Goal: Task Accomplishment & Management: Complete application form

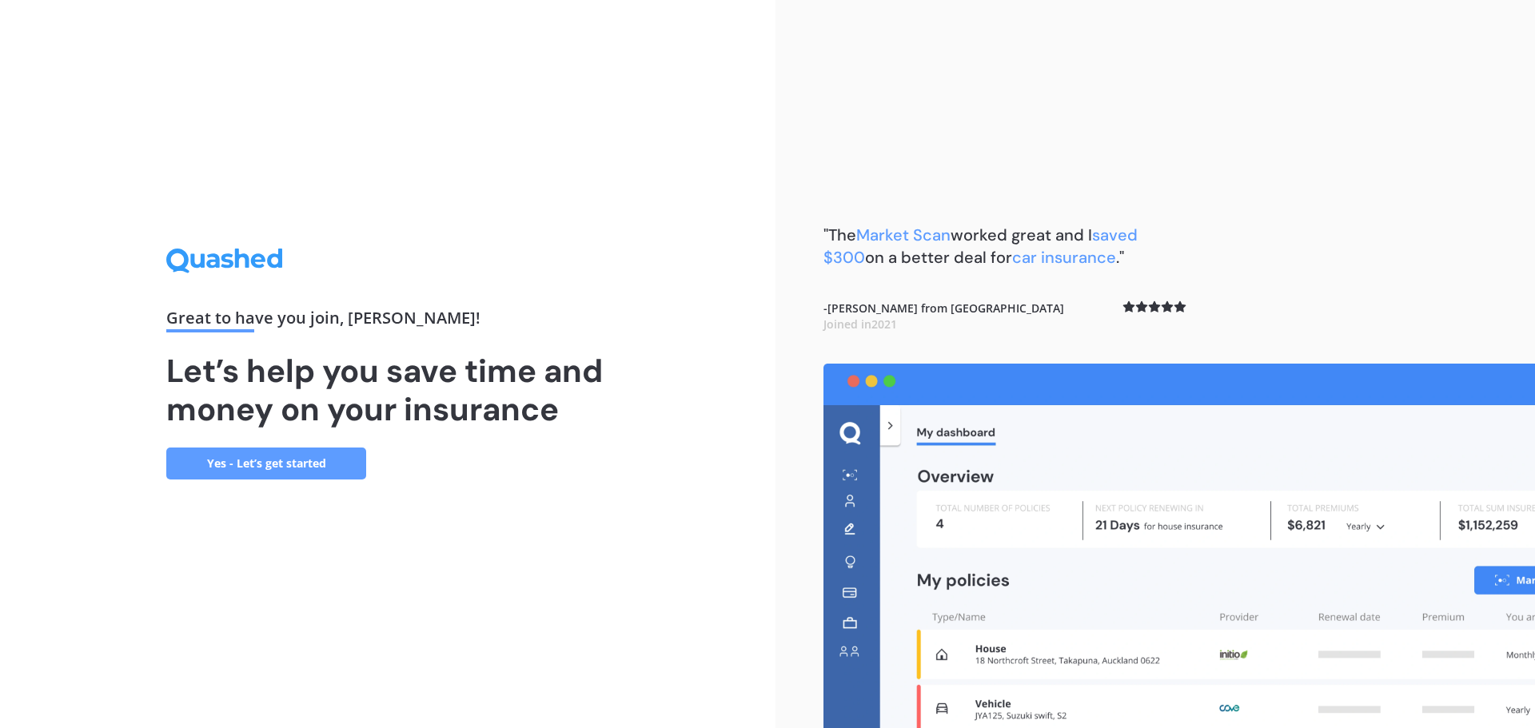
click at [345, 462] on link "Yes - Let’s get started" at bounding box center [266, 464] width 200 height 32
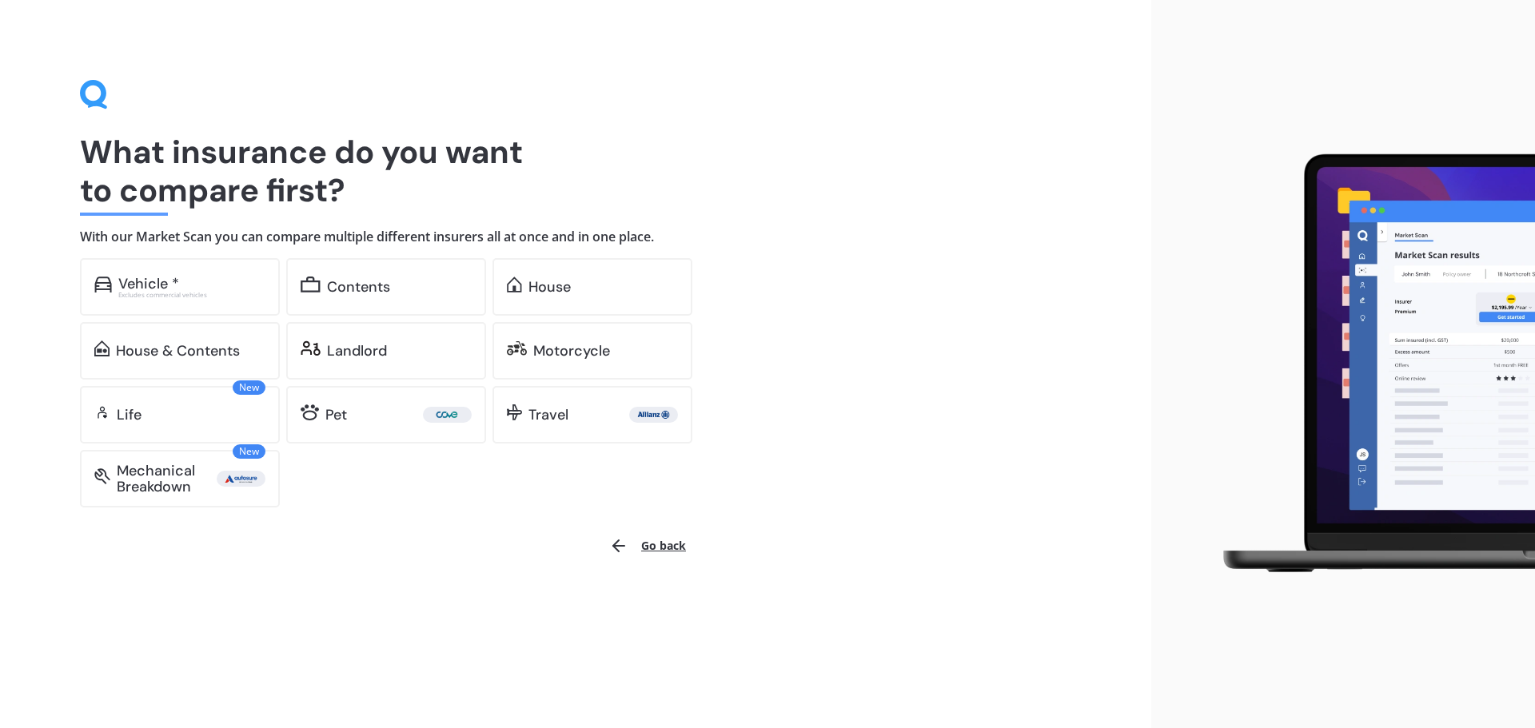
click at [606, 555] on button "Go back" at bounding box center [647, 546] width 96 height 38
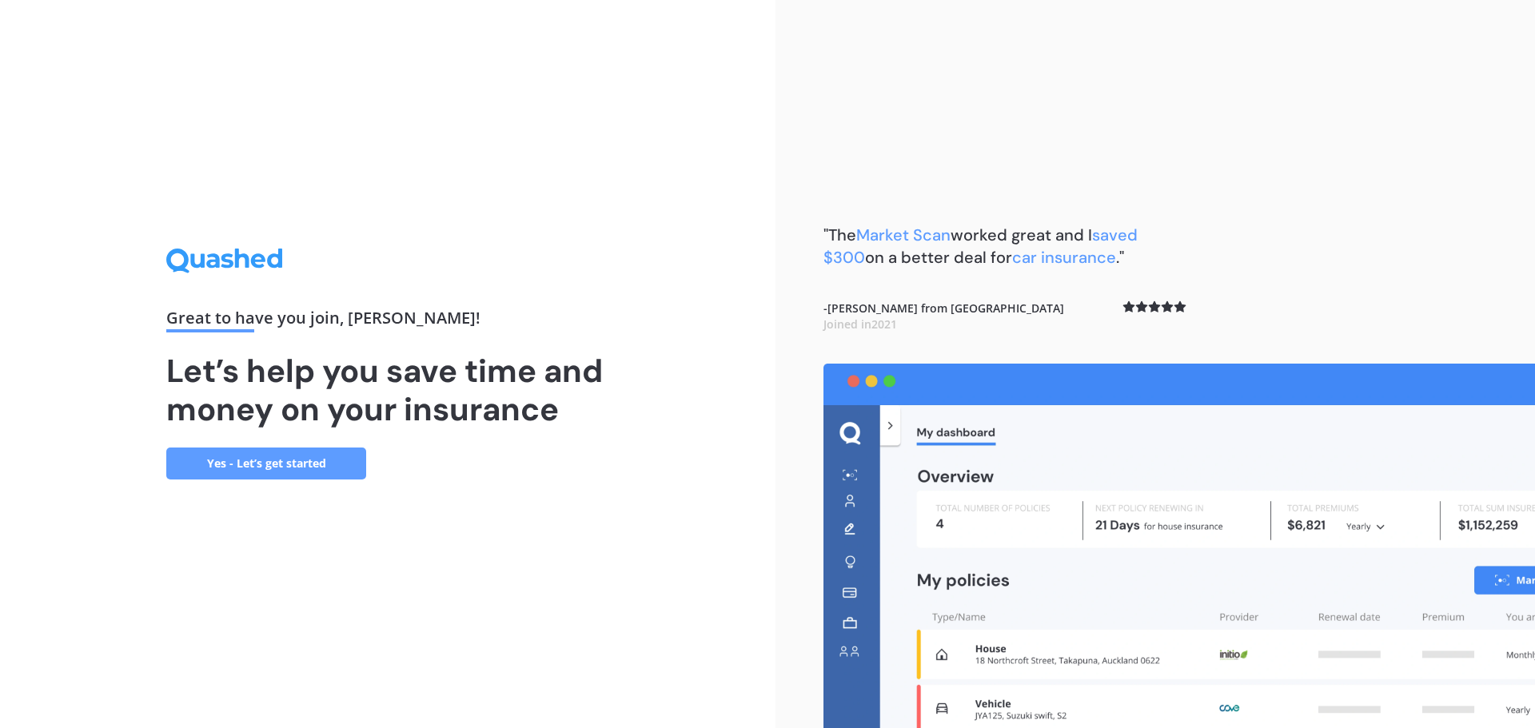
click at [245, 460] on link "Yes - Let’s get started" at bounding box center [266, 464] width 200 height 32
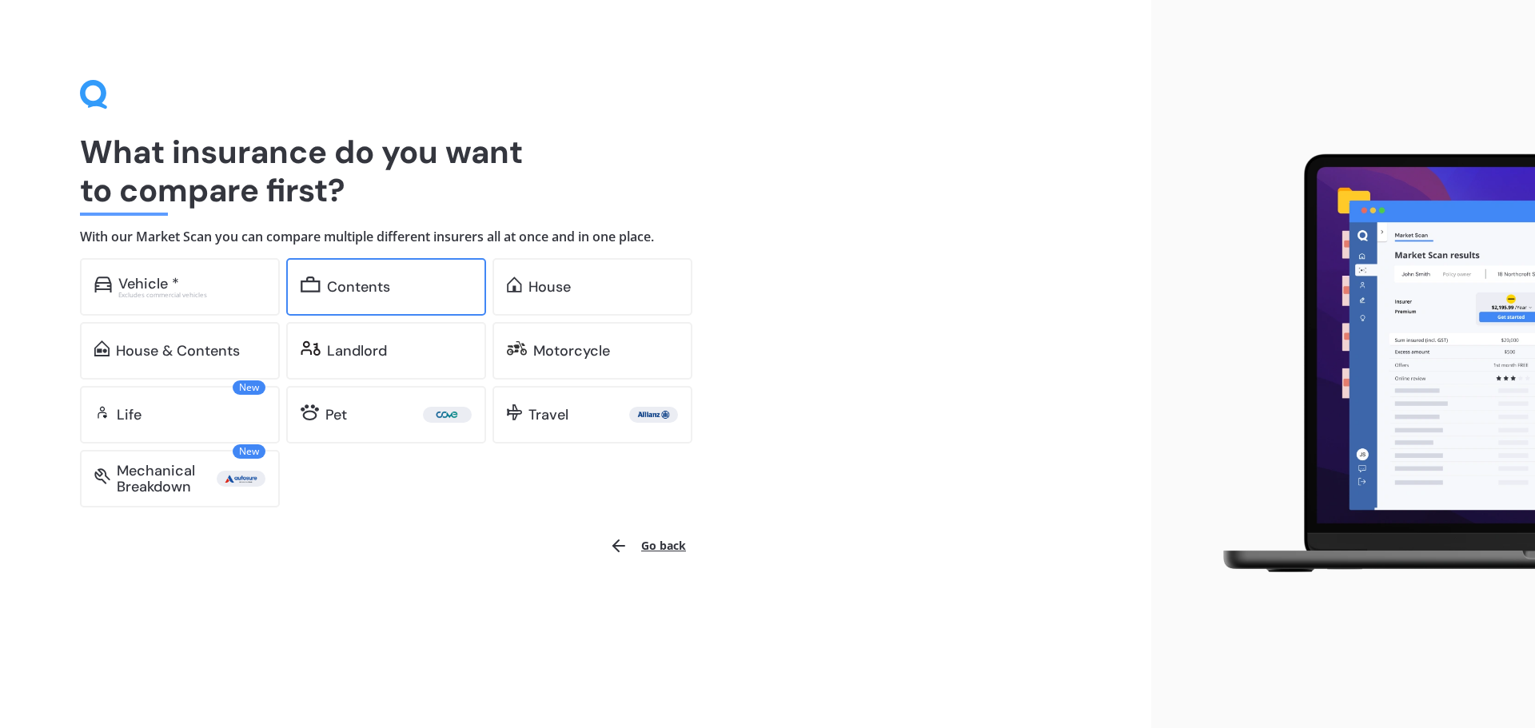
click at [377, 285] on div "Contents" at bounding box center [358, 287] width 63 height 16
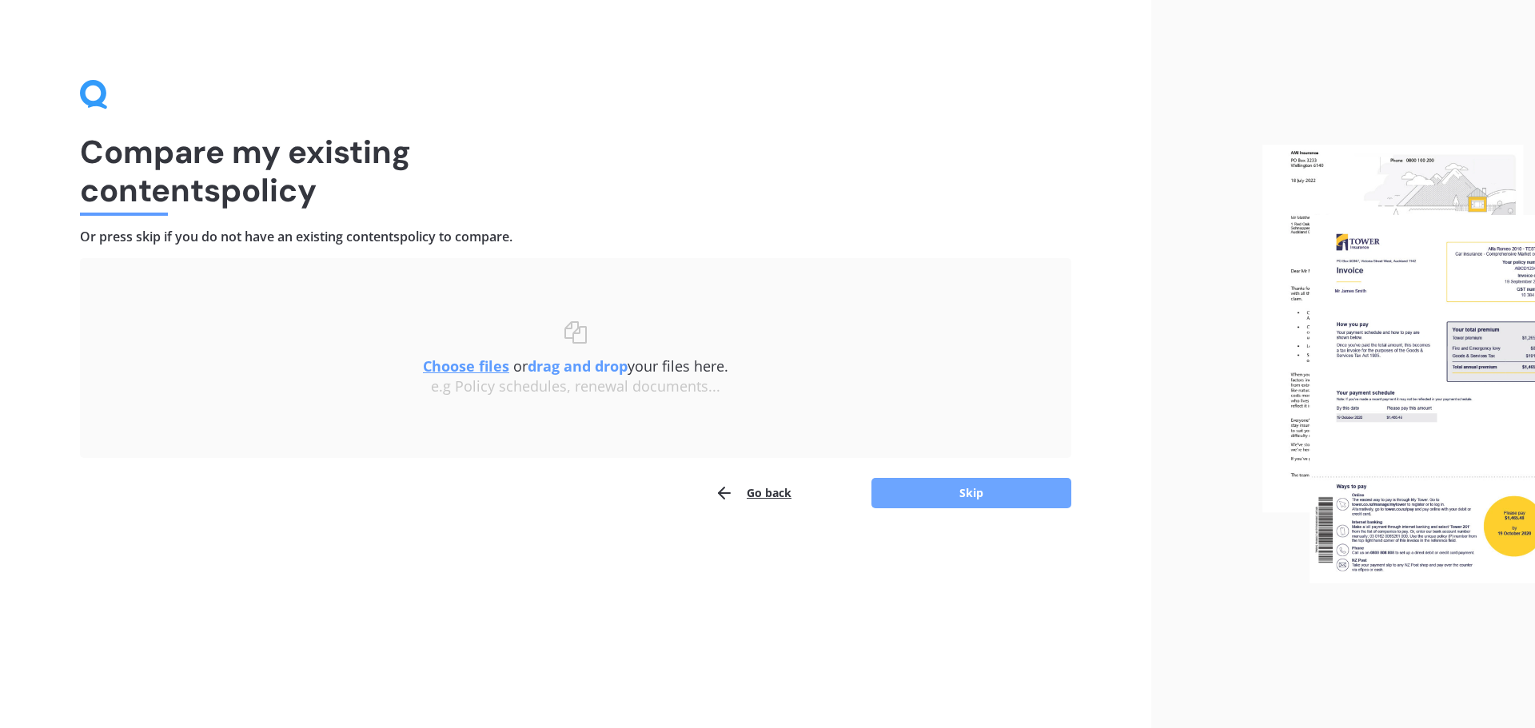
click at [926, 498] on button "Skip" at bounding box center [971, 493] width 200 height 30
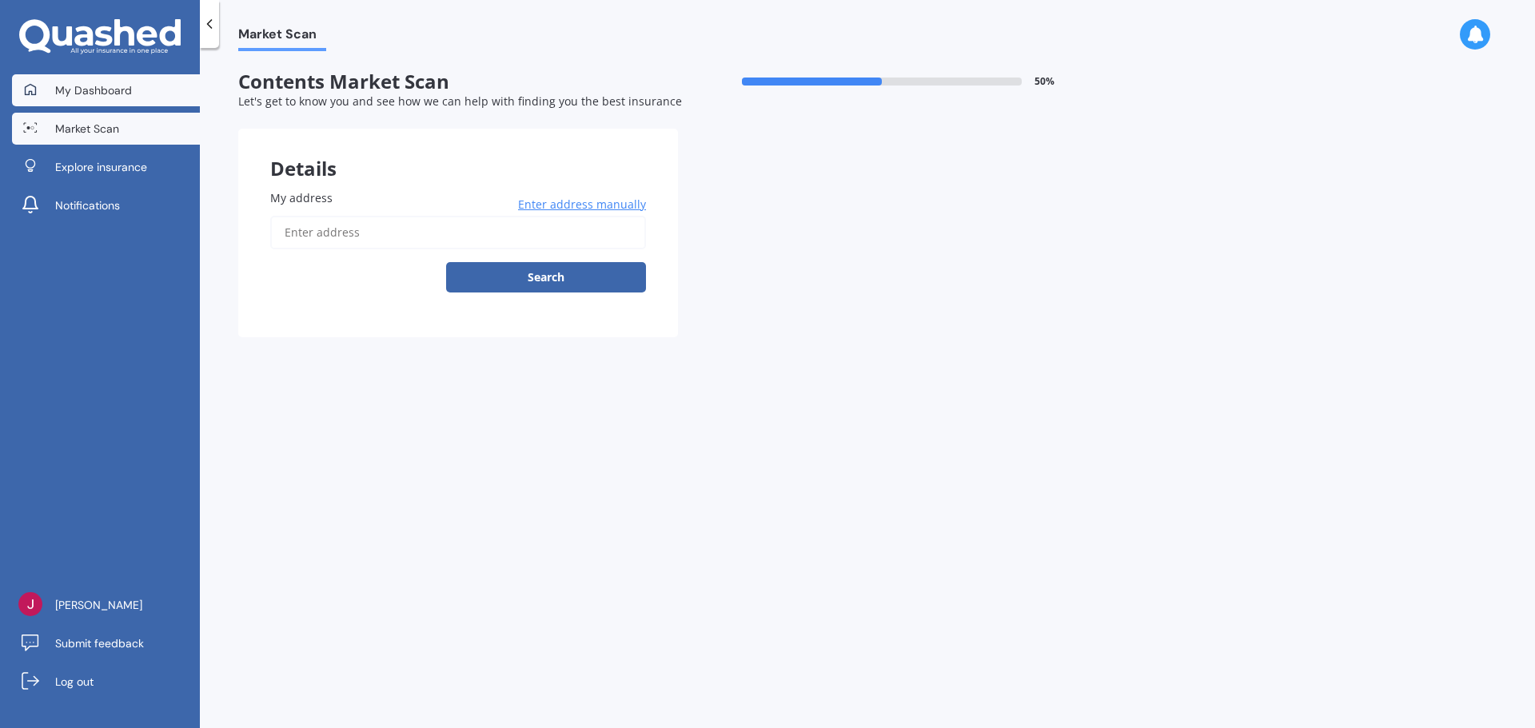
click at [122, 79] on link "My Dashboard" at bounding box center [106, 90] width 188 height 32
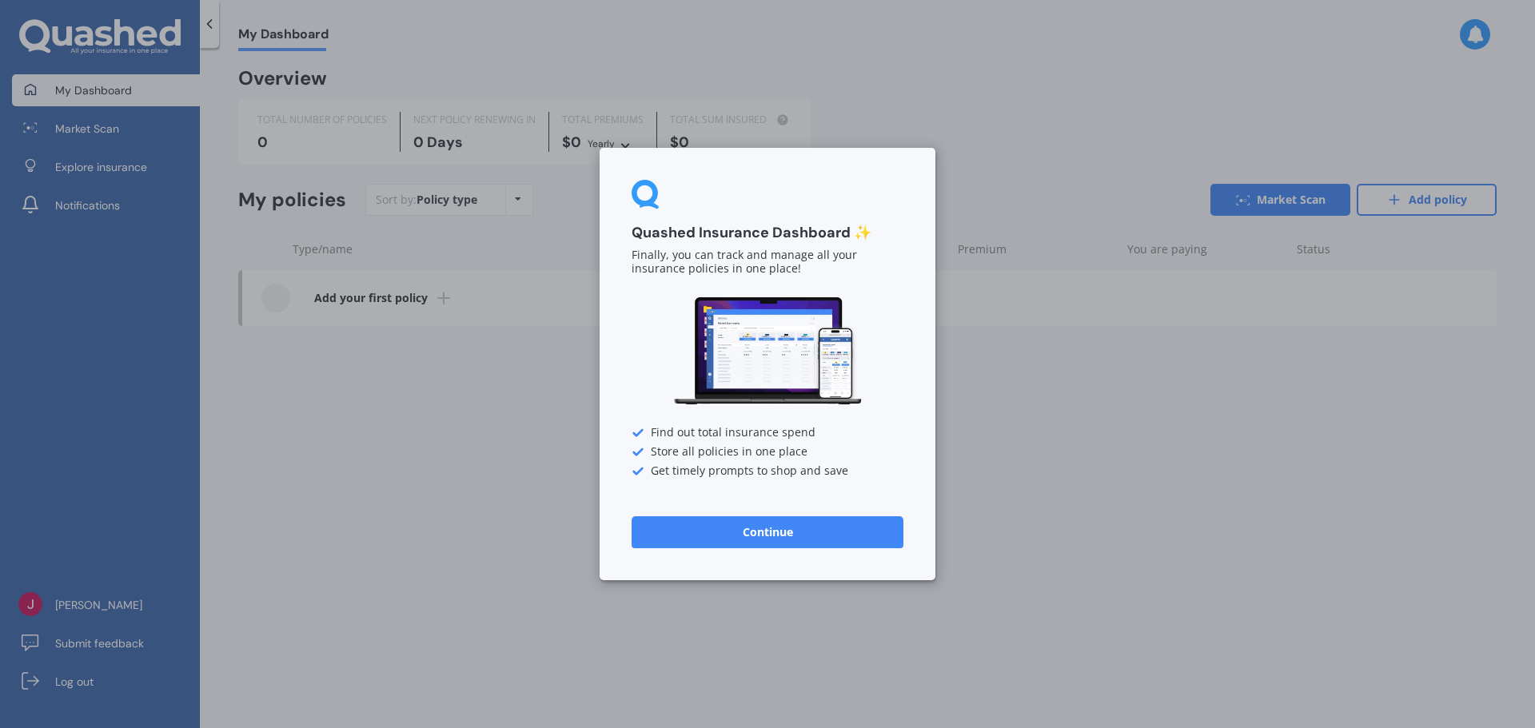
click at [839, 545] on button "Continue" at bounding box center [767, 532] width 272 height 32
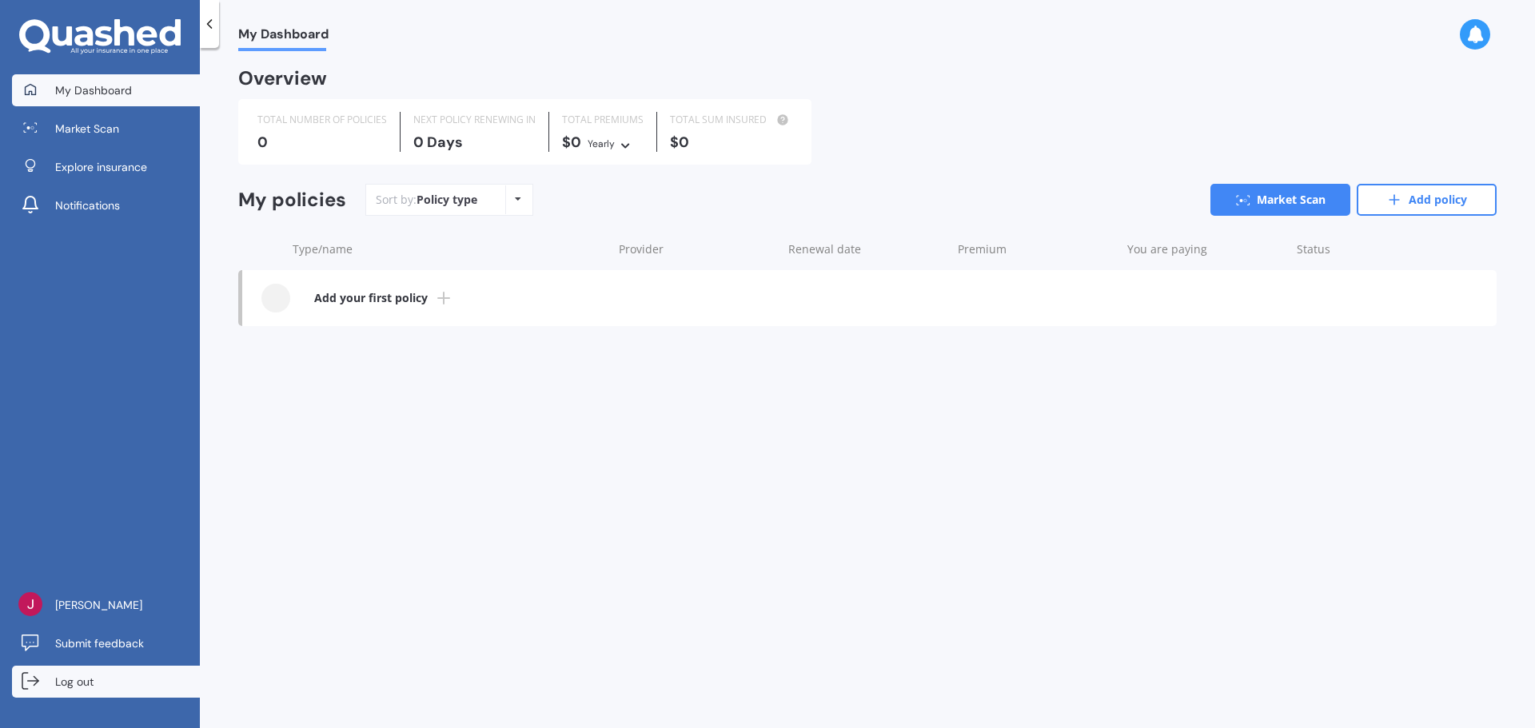
click at [87, 668] on link "Log out" at bounding box center [106, 682] width 188 height 32
